Goal: Find contact information: Find contact information

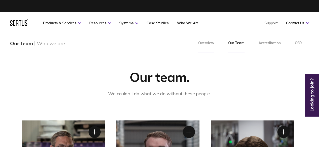
click at [213, 47] on link "Overview" at bounding box center [206, 43] width 30 height 18
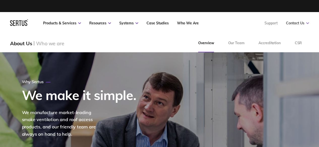
click at [295, 25] on link "Contact Us" at bounding box center [297, 23] width 23 height 5
click at [301, 25] on link "Contact Us" at bounding box center [297, 23] width 23 height 5
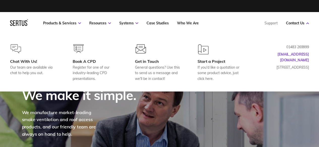
click at [264, 83] on div "Chat With Us! Our team are available via chat to help you out. Book A CPD Regis…" at bounding box center [159, 62] width 319 height 57
